Goal: Information Seeking & Learning: Learn about a topic

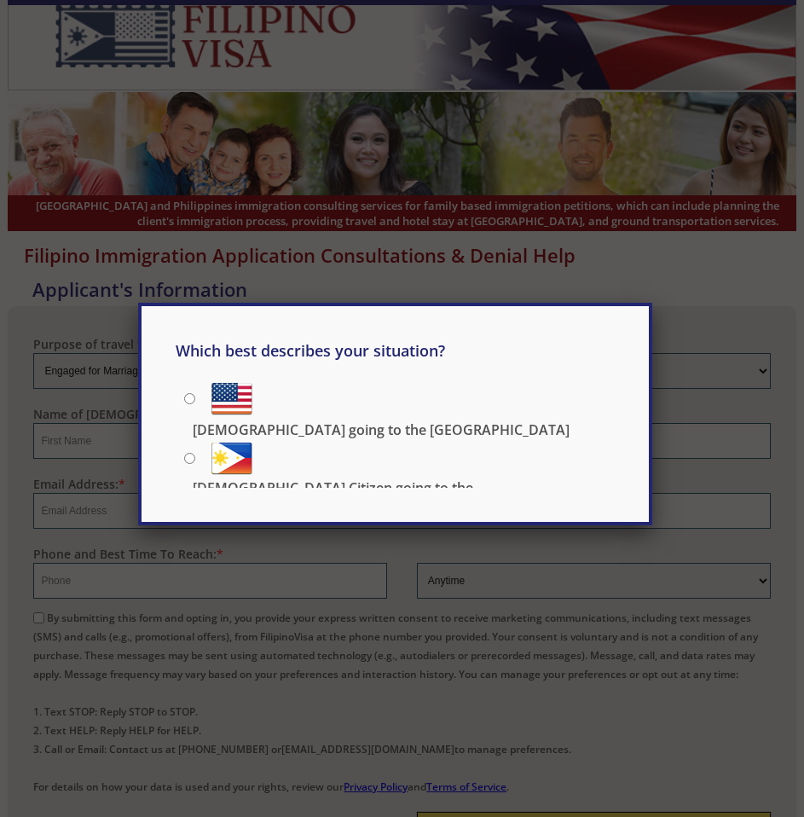
click at [192, 398] on input "[DEMOGRAPHIC_DATA] going to the [GEOGRAPHIC_DATA]" at bounding box center [189, 398] width 11 height 11
radio input "true"
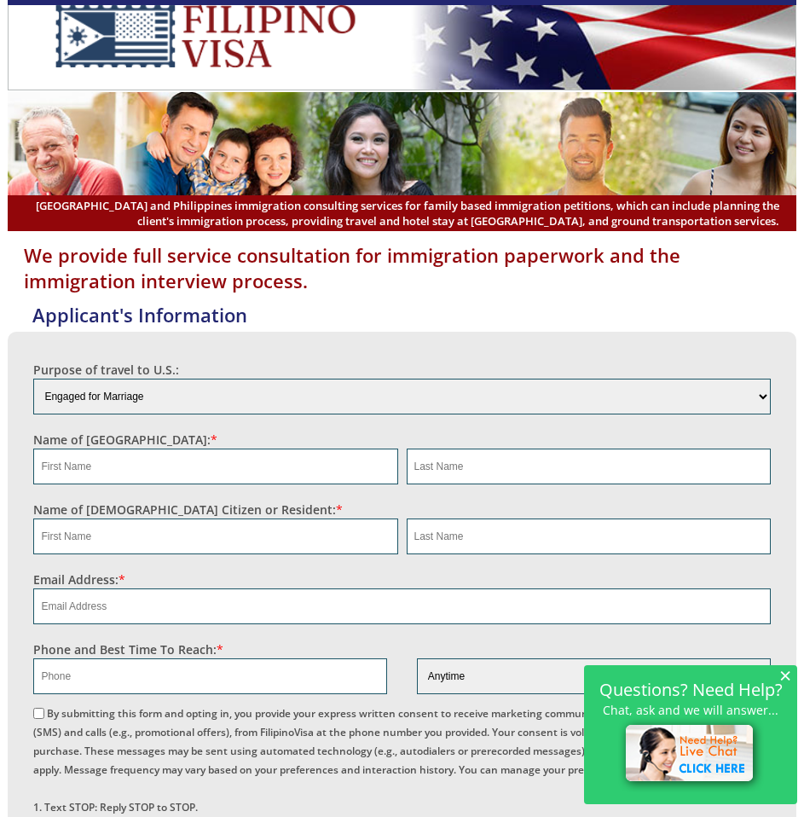
click at [122, 28] on img at bounding box center [206, 36] width 362 height 62
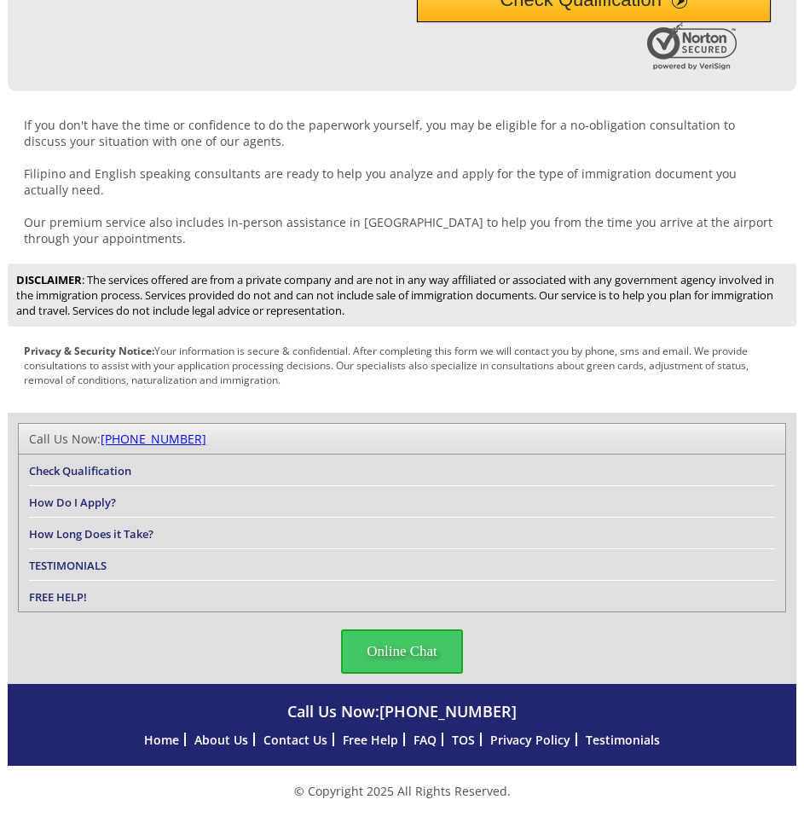
scroll to position [990, 0]
